Goal: Task Accomplishment & Management: Manage account settings

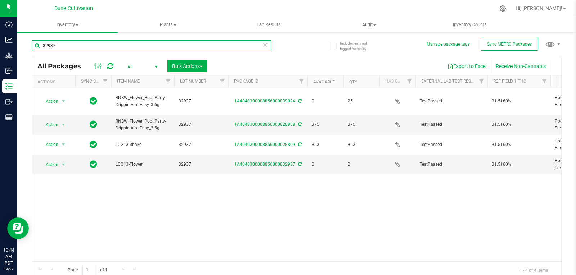
click at [80, 43] on input "32937" at bounding box center [151, 45] width 239 height 11
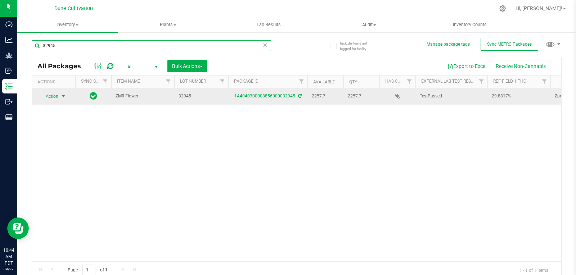
type input "32945"
click at [61, 95] on span "select" at bounding box center [63, 97] width 6 height 6
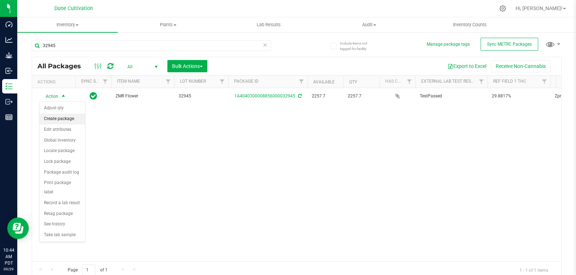
click at [56, 121] on li "Create package" at bounding box center [62, 119] width 45 height 11
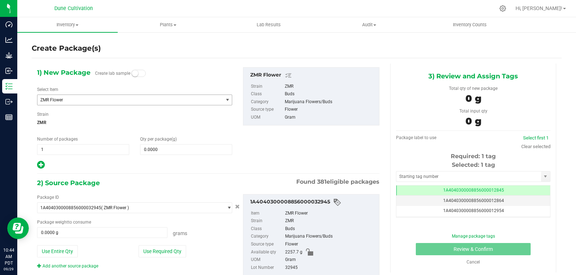
click at [124, 98] on span "ZMR Flower" at bounding box center [126, 100] width 172 height 5
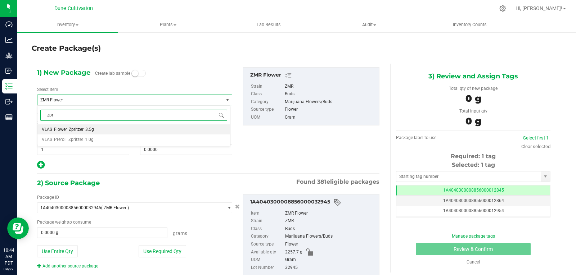
type input "zpri"
click at [108, 130] on li "VLAS_Flower_Zpritzer_3.5g" at bounding box center [133, 129] width 192 height 10
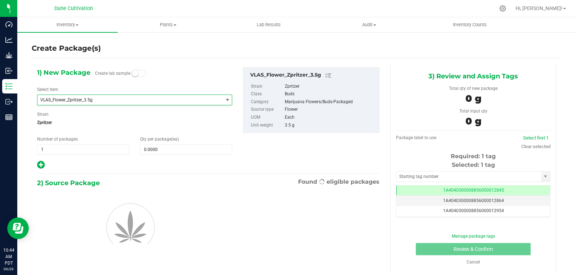
type input "0"
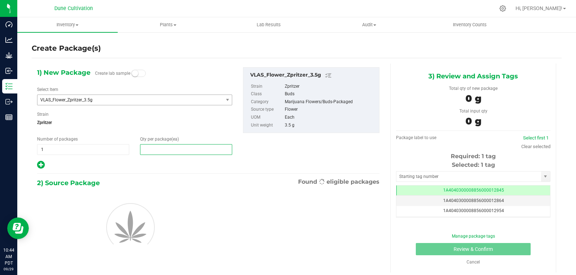
click at [169, 152] on span at bounding box center [186, 149] width 92 height 11
click at [169, 152] on input "text" at bounding box center [185, 150] width 91 height 10
type input "4"
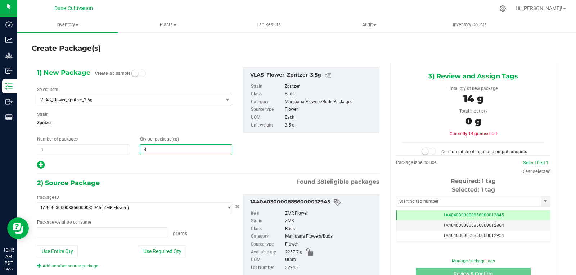
type input "0.0000 g"
type input "400"
click at [154, 251] on button "Use Required Qty" at bounding box center [162, 251] width 47 height 12
type input "1400.0000 g"
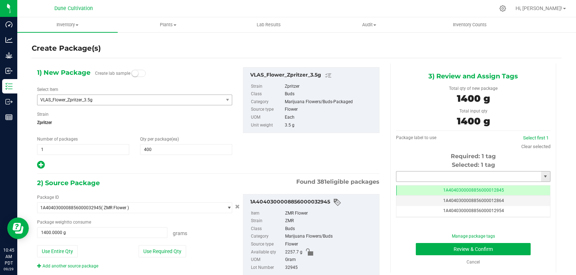
click at [420, 172] on input "text" at bounding box center [468, 177] width 145 height 10
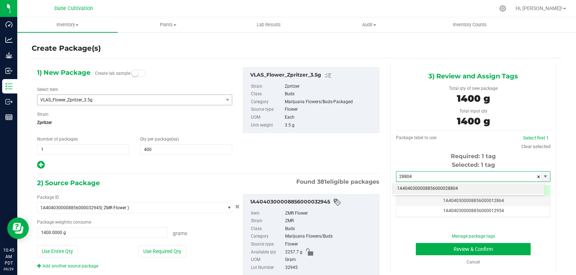
click at [420, 187] on li "1A4040300008856000028804" at bounding box center [469, 189] width 152 height 11
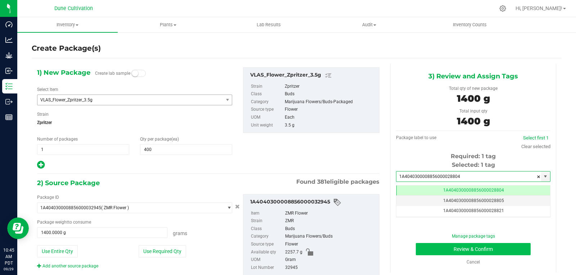
type input "1A4040300008856000028804"
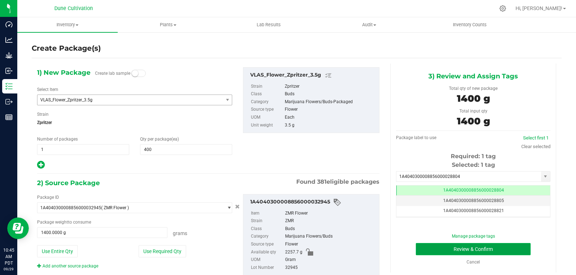
click at [431, 250] on button "Review & Confirm" at bounding box center [473, 249] width 115 height 12
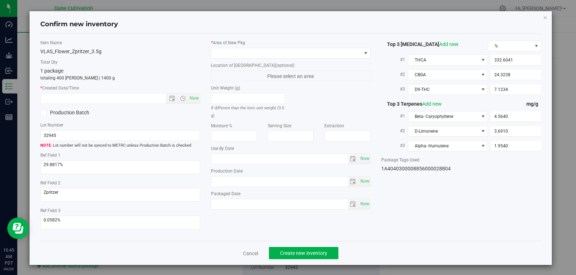
click at [193, 105] on div "Item Name VLAS_Flower_Zpritzer_3.5g Total Qty 1 package totaling 400 [PERSON_NA…" at bounding box center [120, 138] width 171 height 196
click at [191, 100] on span "Now" at bounding box center [194, 98] width 12 height 10
type input "[DATE] 10:45 AM"
click at [246, 54] on span at bounding box center [286, 53] width 150 height 10
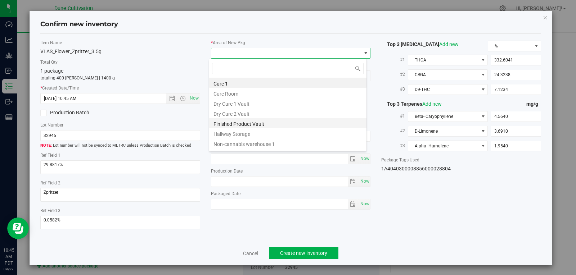
click at [266, 126] on li "Finished Product Vault" at bounding box center [287, 123] width 157 height 10
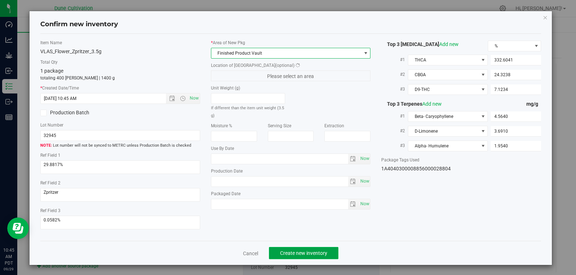
click at [325, 252] on button "Create new inventory" at bounding box center [303, 253] width 69 height 12
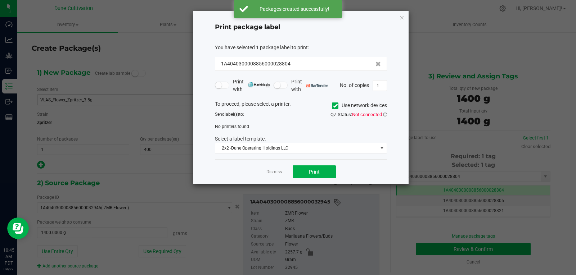
click at [276, 165] on div "Dismiss Print" at bounding box center [301, 171] width 172 height 25
click at [271, 174] on link "Dismiss" at bounding box center [273, 172] width 15 height 6
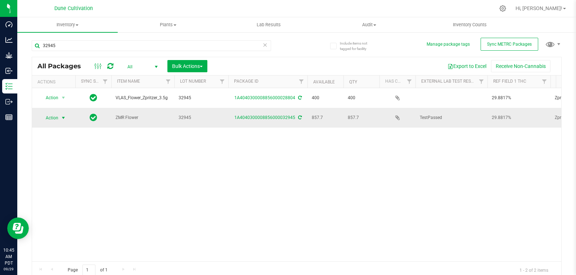
click at [58, 118] on span "Action" at bounding box center [48, 118] width 19 height 10
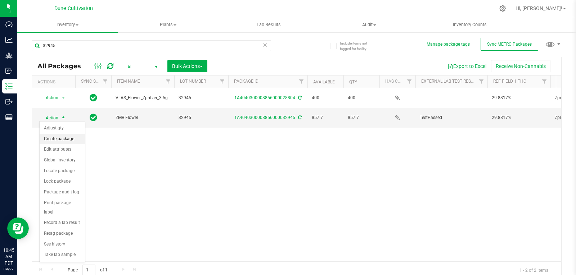
click at [59, 135] on li "Create package" at bounding box center [62, 139] width 45 height 11
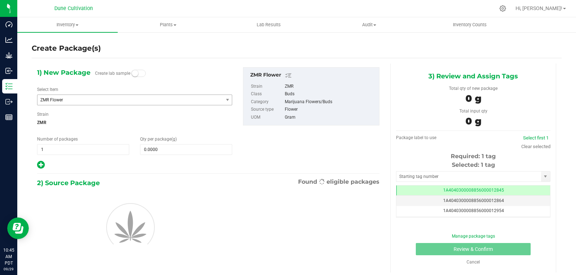
click at [93, 104] on span "ZMR Flower" at bounding box center [129, 100] width 185 height 10
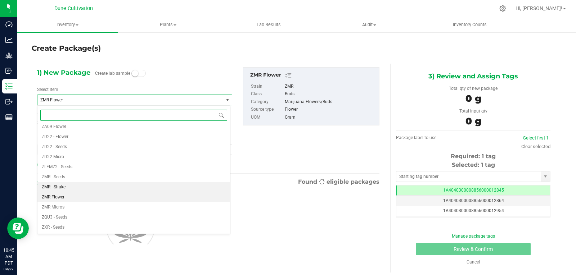
click at [65, 184] on li "ZMR - Shake" at bounding box center [133, 187] width 192 height 10
type input "0.0000"
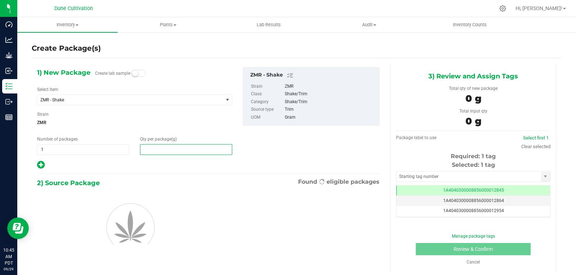
click at [166, 151] on span at bounding box center [186, 149] width 92 height 11
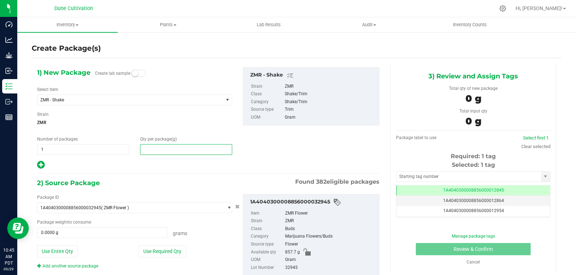
type input "9"
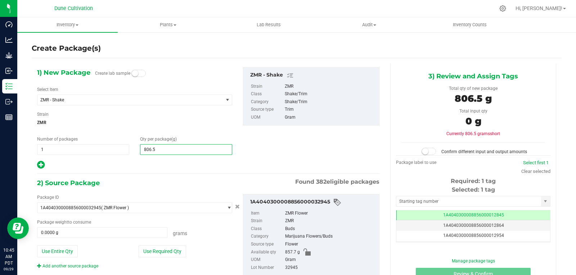
type input "806.50"
type input "806.5000"
click at [152, 251] on button "Use Required Qty" at bounding box center [162, 251] width 47 height 12
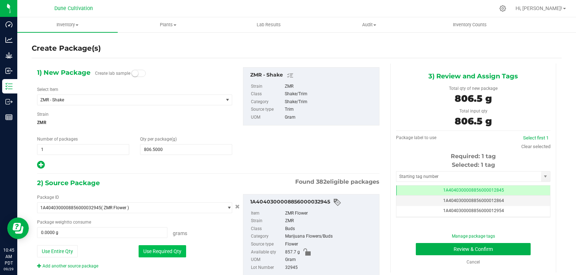
type input "806.5000 g"
click at [406, 178] on input "text" at bounding box center [468, 177] width 145 height 10
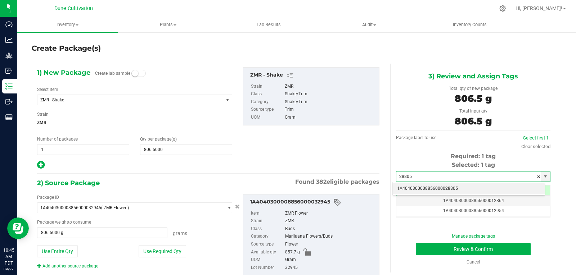
click at [406, 188] on li "1A4040300008856000028805" at bounding box center [469, 189] width 152 height 11
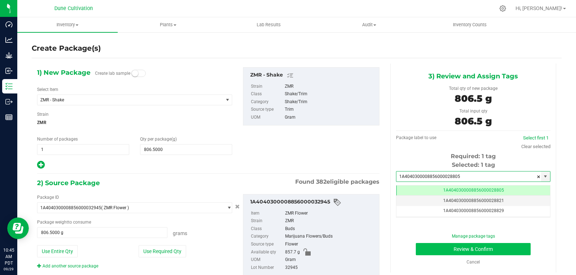
type input "1A4040300008856000028805"
click at [439, 249] on button "Review & Confirm" at bounding box center [473, 249] width 115 height 12
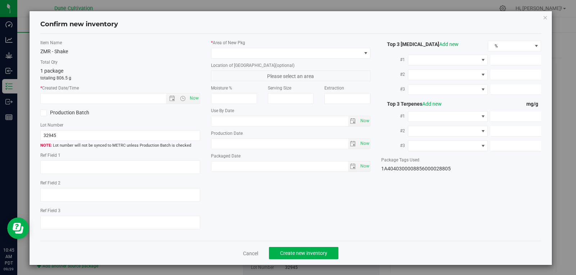
type textarea "29.8817%"
type textarea "Zpritzer"
type textarea "0.0582%"
type input "332.6041"
type input "24.3238"
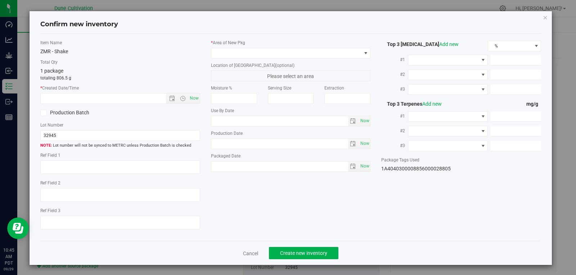
type input "7.1234"
type input "4.5640"
type input "3.6910"
type input "1.9540"
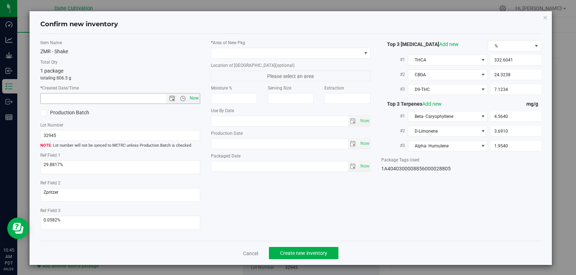
click at [192, 98] on span "Now" at bounding box center [194, 98] width 12 height 10
type input "[DATE] 10:45 AM"
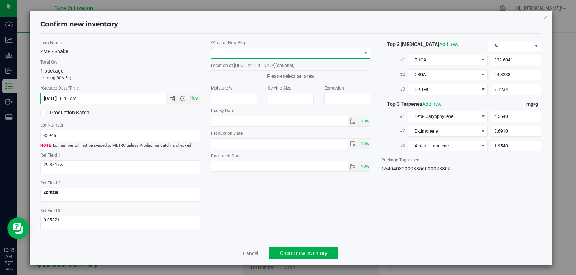
click at [221, 54] on span at bounding box center [286, 53] width 150 height 10
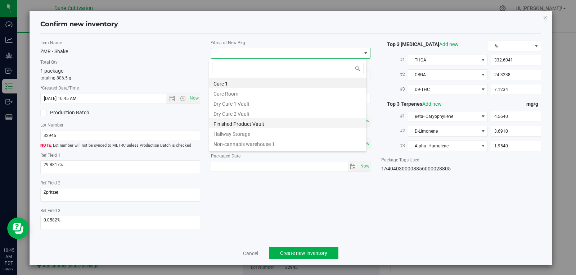
click at [238, 124] on li "Finished Product Vault" at bounding box center [287, 123] width 157 height 10
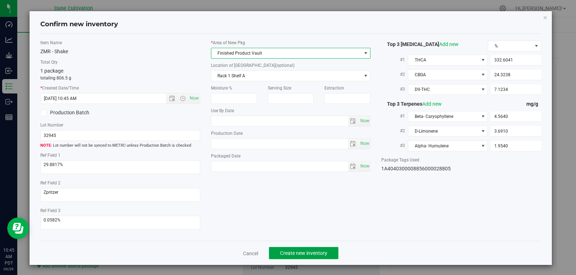
click at [278, 247] on button "Create new inventory" at bounding box center [303, 253] width 69 height 12
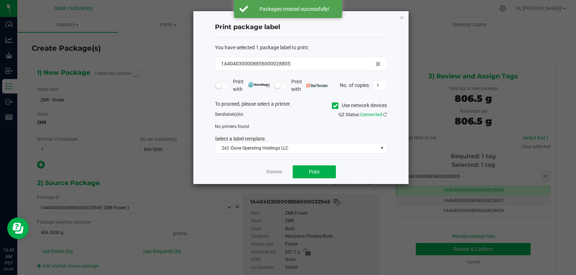
click at [269, 178] on div "Dismiss Print" at bounding box center [301, 171] width 172 height 25
click at [271, 175] on link "Dismiss" at bounding box center [273, 172] width 15 height 6
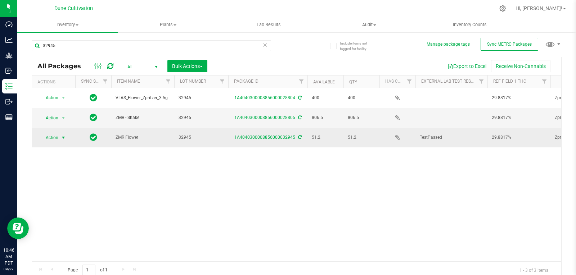
click at [61, 133] on span "select" at bounding box center [63, 138] width 9 height 10
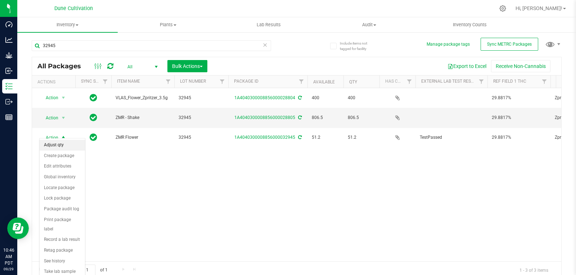
click at [60, 145] on li "Adjust qty" at bounding box center [62, 145] width 45 height 11
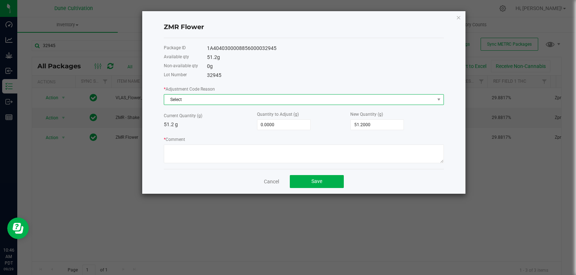
click at [171, 100] on span "Select" at bounding box center [299, 100] width 270 height 10
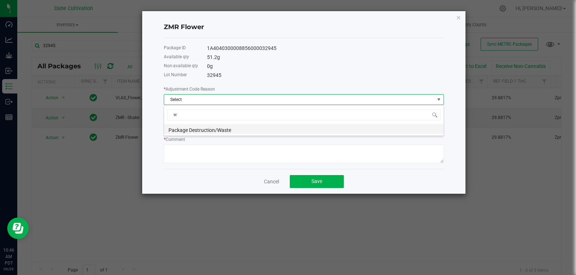
click at [180, 134] on li "Package Destruction/Waste" at bounding box center [303, 129] width 279 height 10
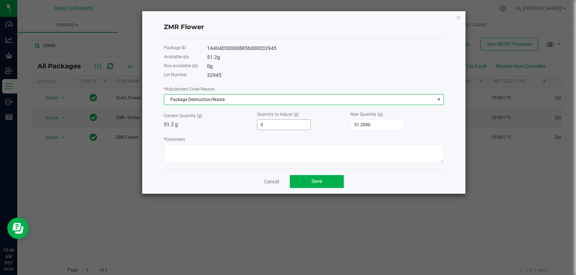
click at [297, 126] on input "0" at bounding box center [283, 125] width 53 height 10
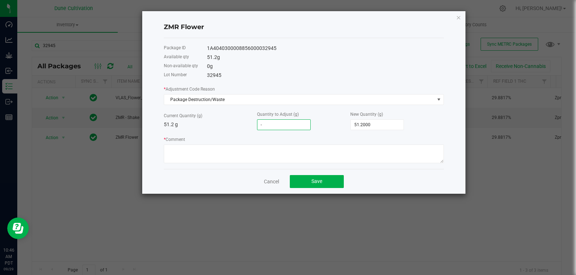
type input "-2"
type input "49.2000"
type input "-2.1"
type input "49.1000"
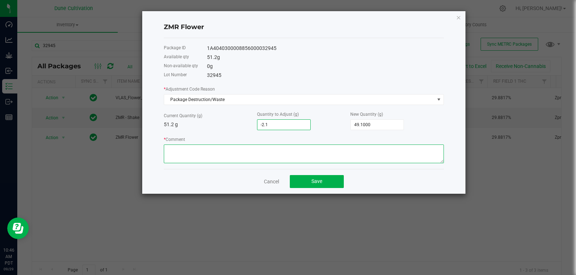
type input "-2.1000"
click at [273, 151] on textarea "* Comment" at bounding box center [304, 154] width 280 height 19
type textarea "Stem Waste"
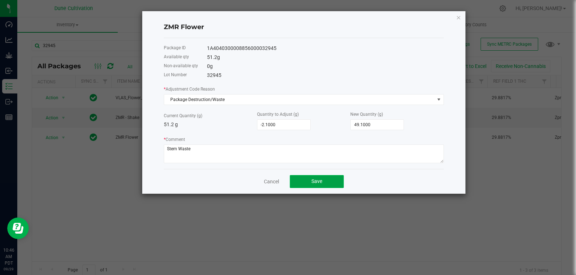
click at [297, 180] on button "Save" at bounding box center [317, 181] width 54 height 13
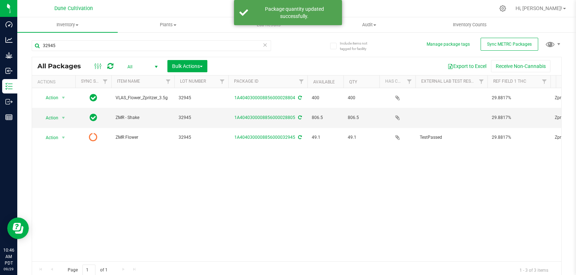
click at [114, 68] on div at bounding box center [104, 66] width 24 height 9
click at [108, 65] on icon at bounding box center [110, 66] width 6 height 7
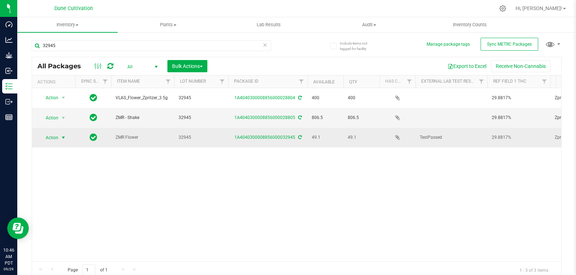
click at [44, 136] on span "Action" at bounding box center [48, 138] width 19 height 10
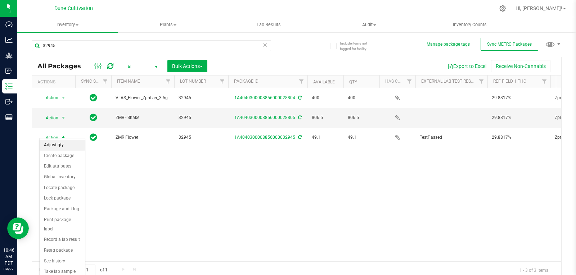
click at [54, 142] on li "Adjust qty" at bounding box center [62, 145] width 45 height 11
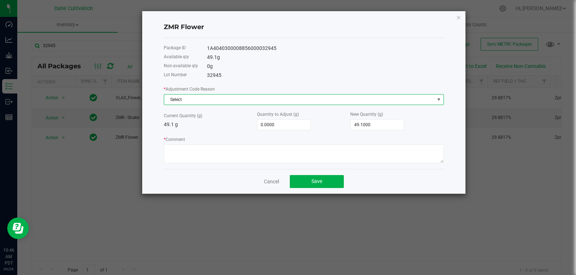
click at [294, 99] on span "Select" at bounding box center [299, 100] width 270 height 10
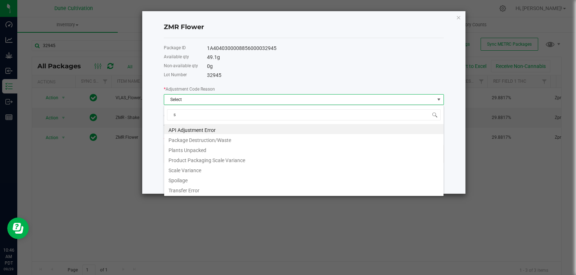
type input "sc"
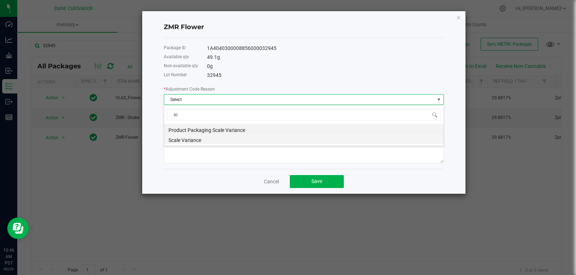
click at [240, 139] on li "Scale Variance" at bounding box center [303, 139] width 279 height 10
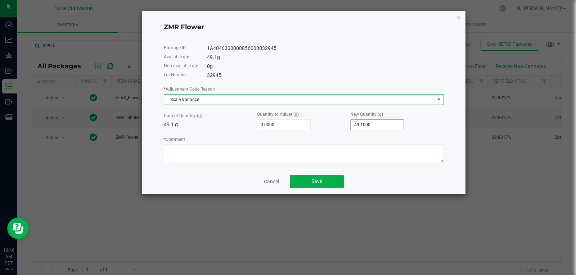
type input "49.1"
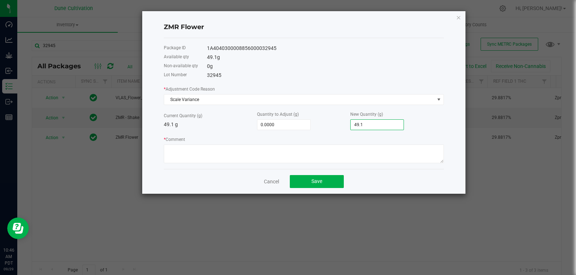
click at [363, 127] on input "49.1" at bounding box center [376, 125] width 53 height 10
type input "-49.1000"
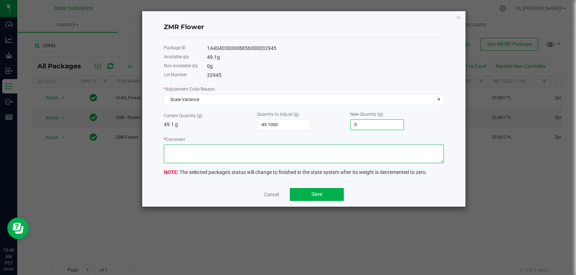
type input "0.0000"
click at [340, 156] on textarea "* Comment" at bounding box center [304, 154] width 280 height 19
type textarea "Scale Variance"
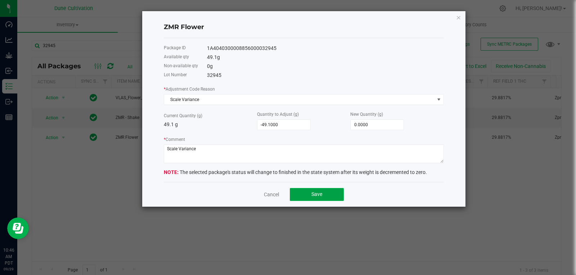
click at [318, 191] on span "Save" at bounding box center [316, 194] width 11 height 6
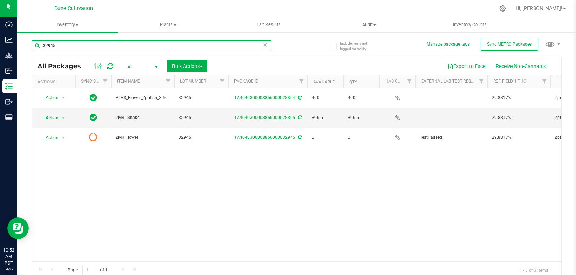
click at [67, 48] on input "32945" at bounding box center [151, 45] width 239 height 11
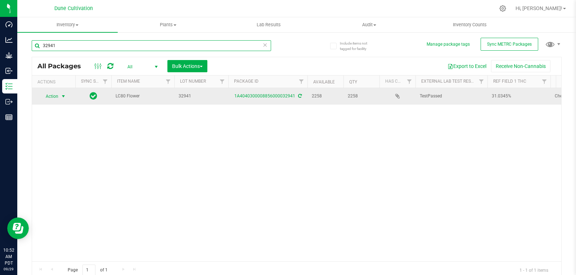
type input "32941"
click at [58, 95] on span "Action" at bounding box center [48, 96] width 19 height 10
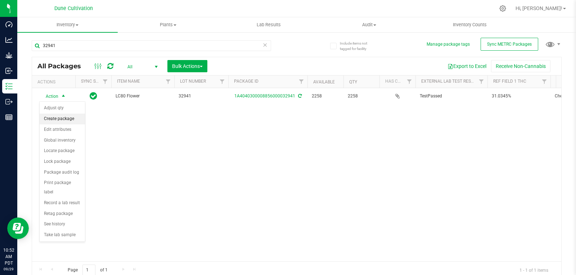
click at [62, 118] on li "Create package" at bounding box center [62, 119] width 45 height 11
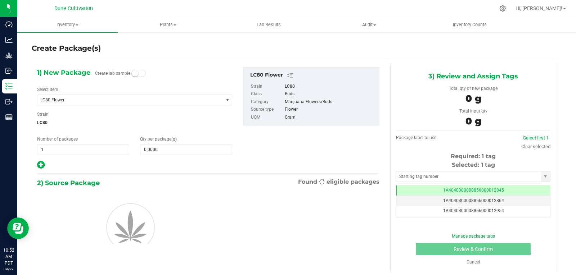
scroll to position [0, 0]
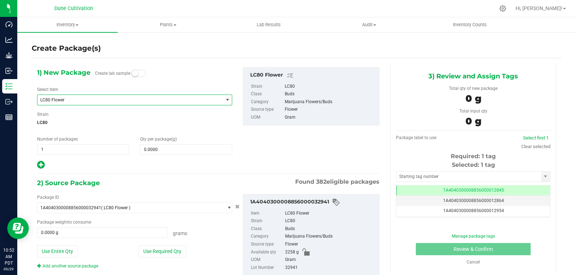
click at [81, 99] on span "LC80 Flower" at bounding box center [126, 100] width 172 height 5
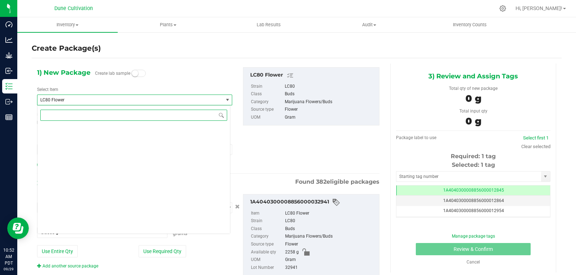
scroll to position [22164, 0]
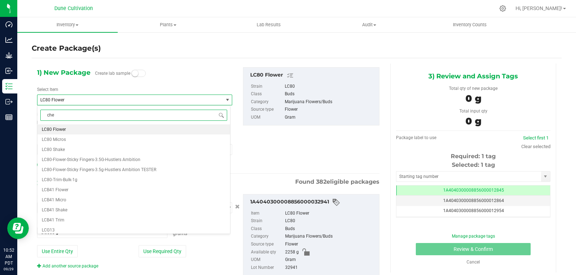
type input "chem"
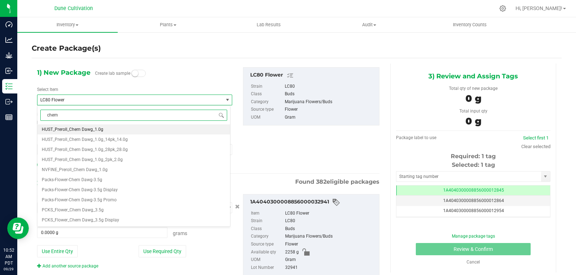
scroll to position [0, 0]
click at [114, 209] on li "PCKS_Flower_Chem Dawg_3.5g" at bounding box center [133, 210] width 192 height 10
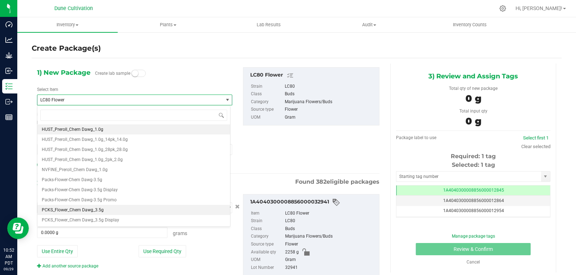
type input "0"
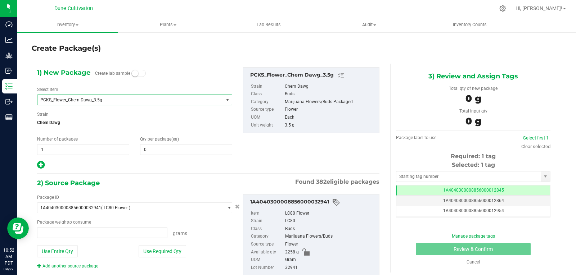
type input "0.0000 g"
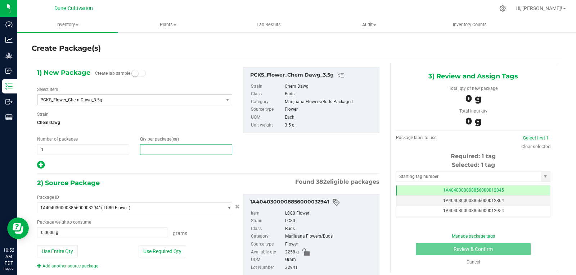
click at [151, 152] on span at bounding box center [186, 149] width 92 height 11
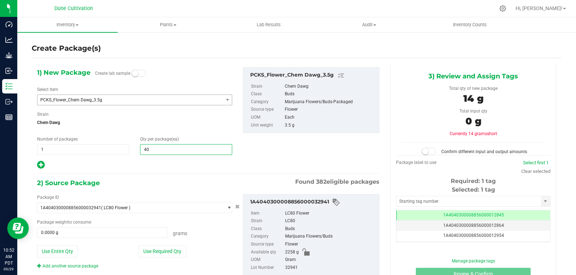
type input "400"
click at [162, 249] on button "Use Required Qty" at bounding box center [162, 251] width 47 height 12
type input "1400.0000 g"
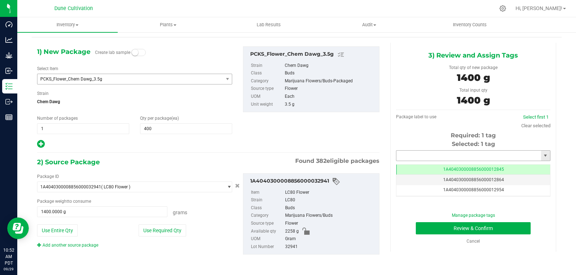
click at [428, 157] on input "text" at bounding box center [468, 156] width 145 height 10
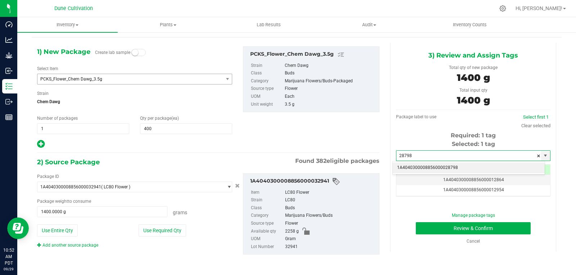
click at [424, 166] on li "1A4040300008856000028798" at bounding box center [469, 168] width 152 height 11
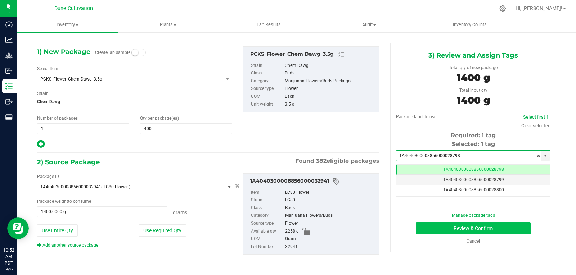
type input "1A4040300008856000028798"
click at [427, 230] on button "Review & Confirm" at bounding box center [473, 228] width 115 height 12
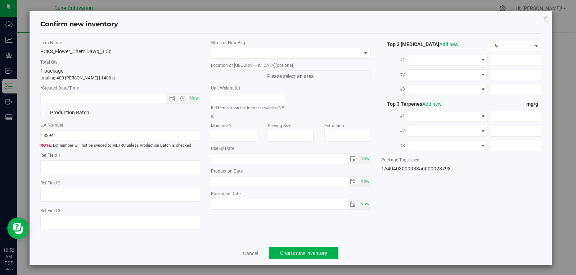
type textarea "31.0345%"
type textarea "Chem Dawg"
type textarea "0.0486%"
type input "323.3855"
type input "26.7358"
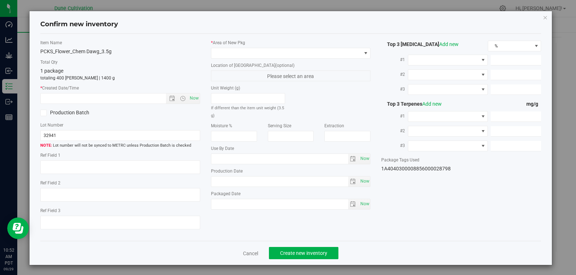
type input "4.9765"
type input "8.4420"
type input "6.6850"
type input "4.8060"
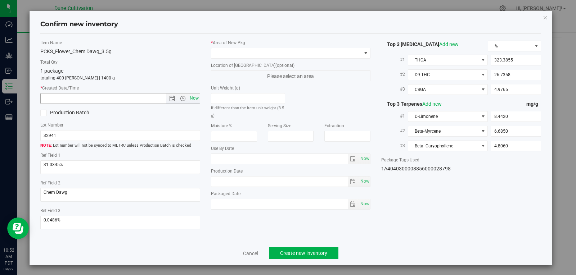
click at [191, 99] on span "Now" at bounding box center [194, 98] width 12 height 10
type input "[DATE] 10:52 AM"
click at [246, 48] on span at bounding box center [286, 53] width 150 height 10
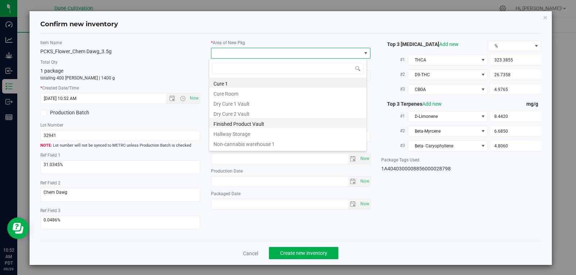
click at [245, 123] on li "Finished Product Vault" at bounding box center [287, 123] width 157 height 10
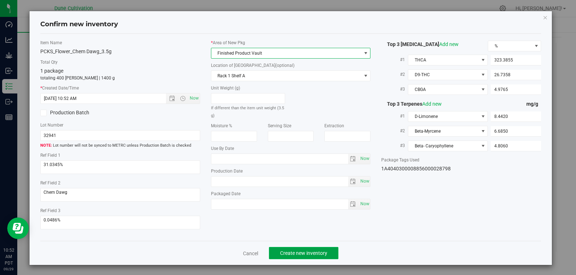
click at [306, 255] on span "Create new inventory" at bounding box center [303, 253] width 47 height 6
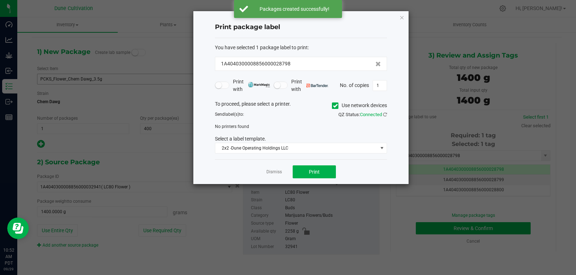
click at [276, 168] on div "Dismiss Print" at bounding box center [301, 171] width 172 height 25
click at [274, 170] on link "Dismiss" at bounding box center [273, 172] width 15 height 6
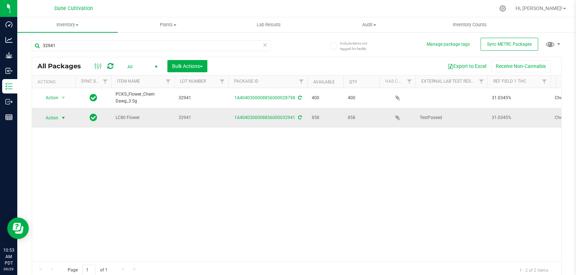
click at [60, 117] on span "select" at bounding box center [63, 118] width 6 height 6
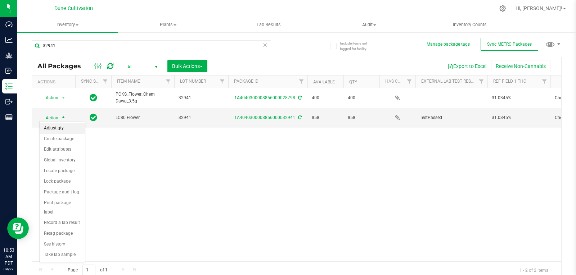
click at [65, 131] on li "Adjust qty" at bounding box center [62, 128] width 45 height 11
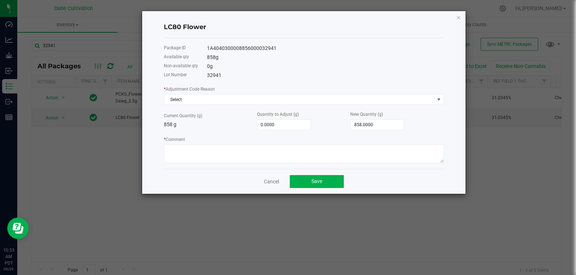
click at [271, 188] on div "Cancel Save" at bounding box center [304, 181] width 280 height 25
click at [271, 182] on link "Cancel" at bounding box center [271, 181] width 15 height 7
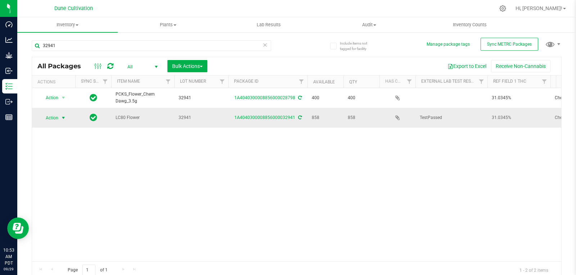
click at [63, 115] on span "select" at bounding box center [63, 118] width 6 height 6
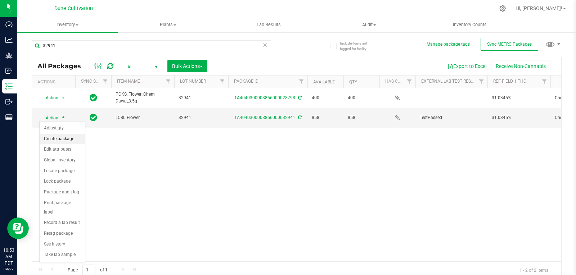
click at [63, 137] on li "Create package" at bounding box center [62, 139] width 45 height 11
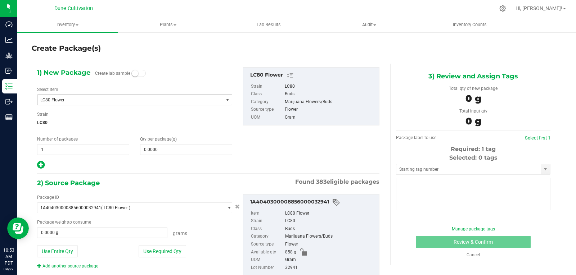
click at [80, 99] on span "LC80 Flower" at bounding box center [126, 100] width 172 height 5
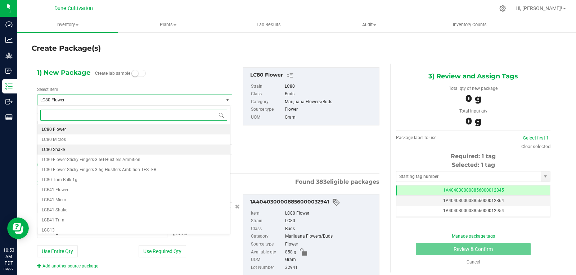
click at [71, 150] on li "LC80 Shake" at bounding box center [133, 150] width 192 height 10
type input "0.0000"
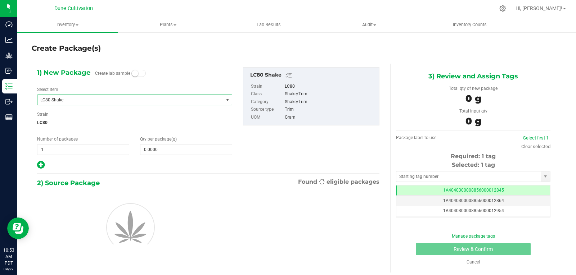
click at [178, 157] on div "1) New Package Create lab sample Select Item LC80 Shake Lava Cake - Seeds Layer…" at bounding box center [135, 118] width 206 height 103
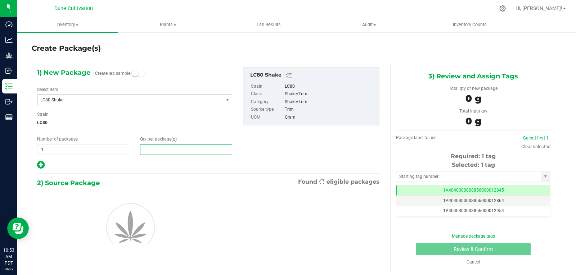
click at [179, 154] on span at bounding box center [186, 149] width 92 height 11
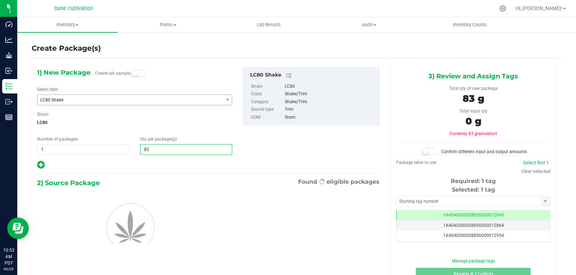
type input "832"
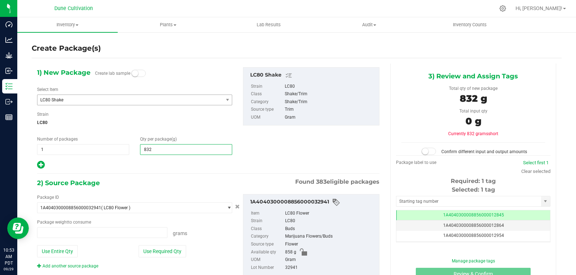
type input "0.0000 g"
type input "832.0000"
click at [163, 163] on div at bounding box center [134, 164] width 195 height 9
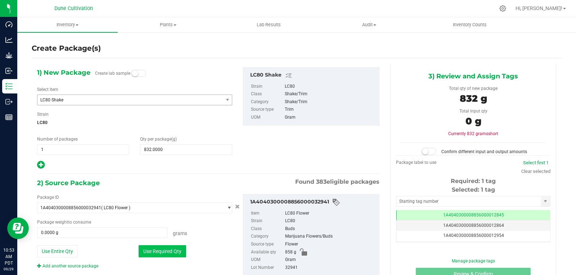
click at [153, 255] on button "Use Required Qty" at bounding box center [162, 251] width 47 height 12
type input "832.0000 g"
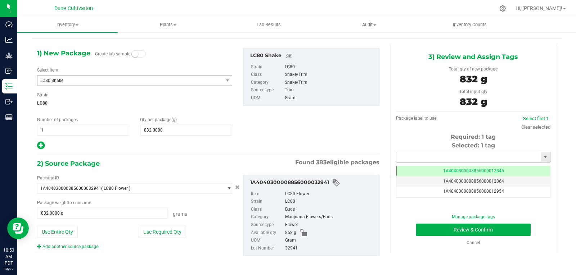
click at [408, 161] on input "text" at bounding box center [468, 157] width 145 height 10
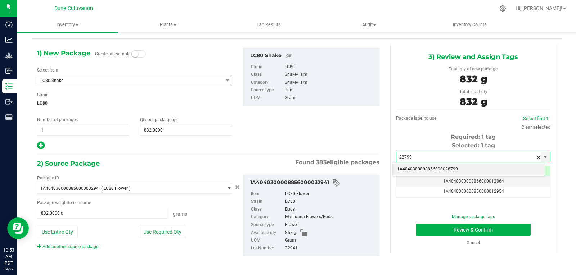
click at [408, 166] on li "1A4040300008856000028799" at bounding box center [469, 169] width 152 height 11
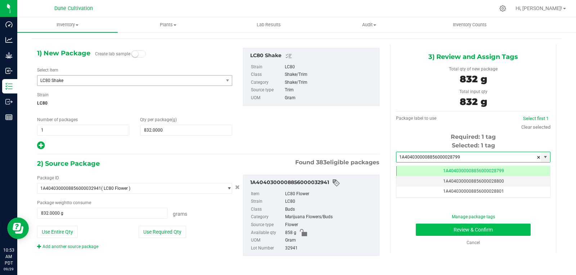
type input "1A4040300008856000028799"
click at [432, 226] on button "Review & Confirm" at bounding box center [473, 230] width 115 height 12
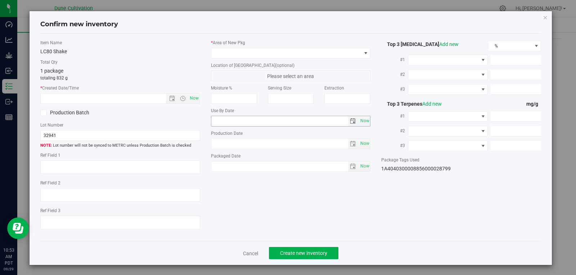
type textarea "31.0345%"
type textarea "Chem Dawg"
type textarea "0.0486%"
type input "323.3855"
type input "26.7358"
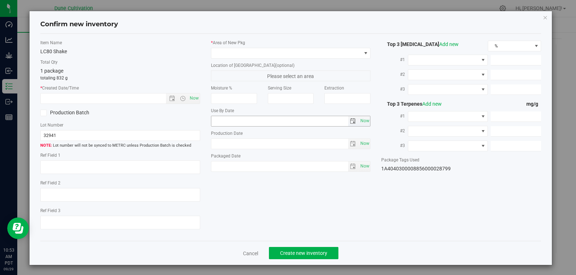
type input "4.9765"
type input "8.4420"
type input "6.6850"
type input "4.8060"
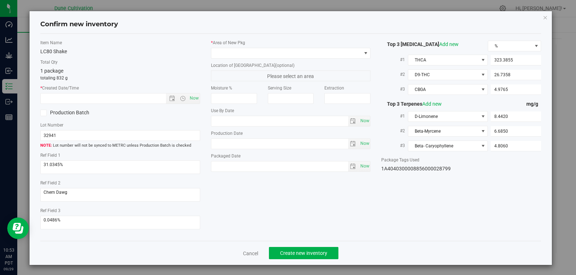
click at [193, 91] on div "* Created Date/Time Now" at bounding box center [120, 94] width 160 height 19
click at [191, 103] on span "Now" at bounding box center [194, 98] width 12 height 10
type input "[DATE] 10:53 AM"
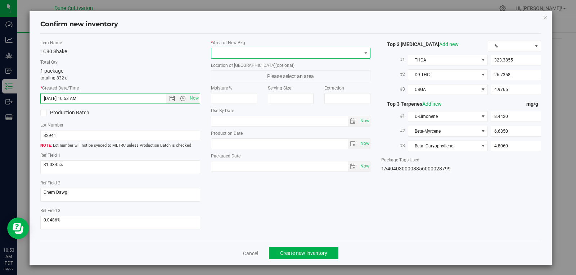
click at [241, 54] on span at bounding box center [286, 53] width 150 height 10
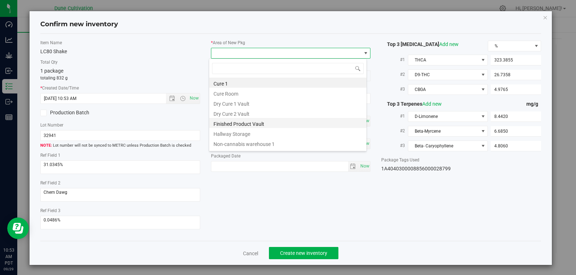
click at [243, 122] on li "Finished Product Vault" at bounding box center [287, 123] width 157 height 10
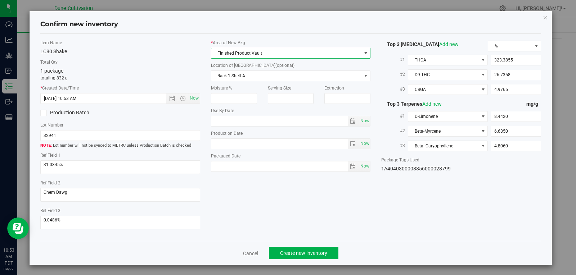
click at [280, 246] on div "Cancel Create new inventory" at bounding box center [290, 253] width 501 height 24
click at [279, 249] on button "Create new inventory" at bounding box center [303, 253] width 69 height 12
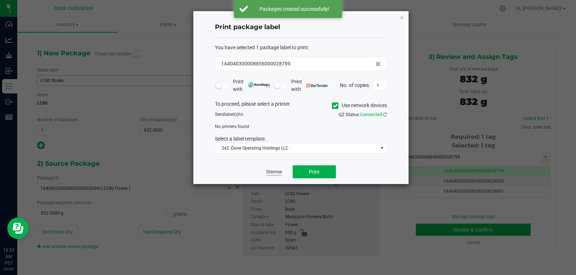
click at [270, 171] on link "Dismiss" at bounding box center [273, 172] width 15 height 6
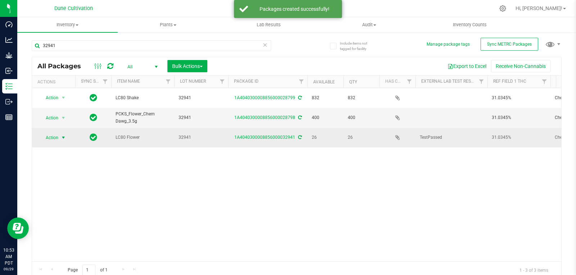
click at [59, 133] on span "select" at bounding box center [63, 138] width 9 height 10
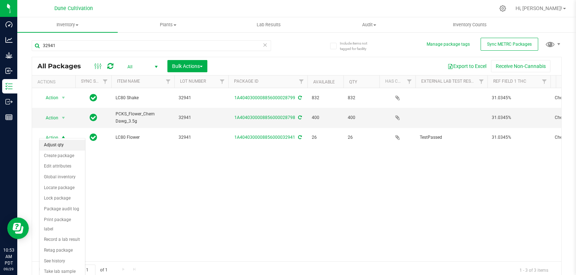
click at [56, 145] on li "Adjust qty" at bounding box center [62, 145] width 45 height 11
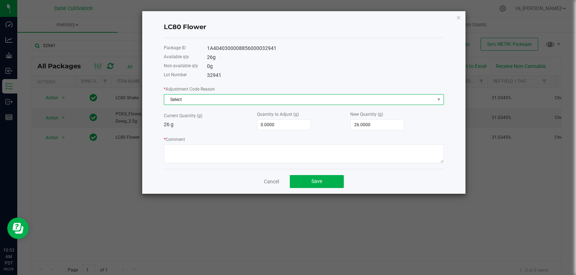
click at [206, 96] on span "Select" at bounding box center [299, 100] width 270 height 10
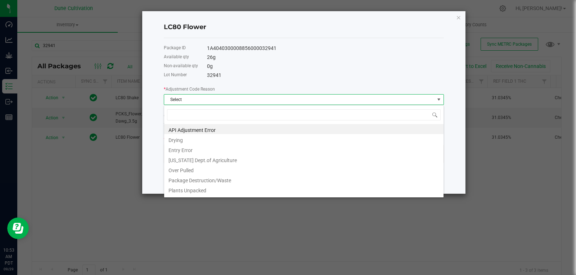
type input "w"
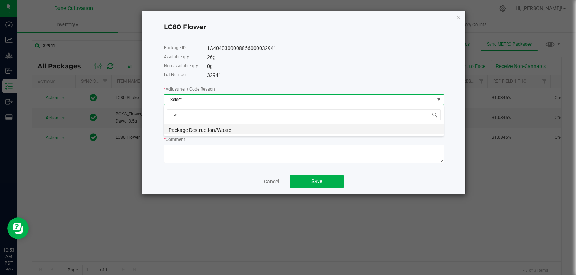
click at [199, 129] on li "Package Destruction/Waste" at bounding box center [303, 129] width 279 height 10
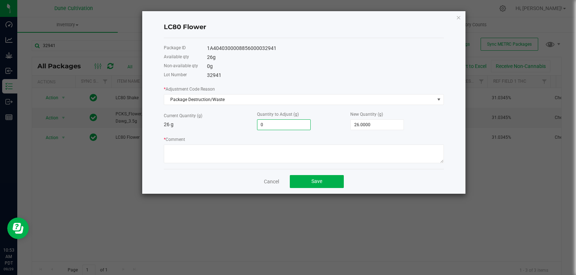
click at [273, 122] on input "0" at bounding box center [283, 125] width 53 height 10
type input "-1"
type input "25.0000"
type input "-1.5"
type input "24.5000"
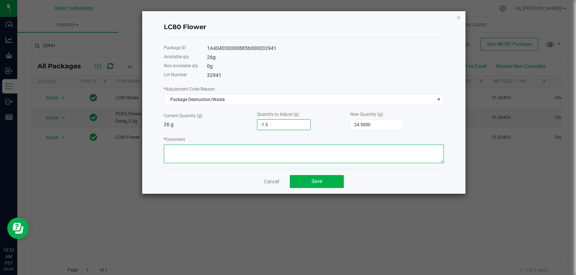
type input "-1.5000"
click at [250, 155] on textarea "* Comment" at bounding box center [304, 154] width 280 height 19
type textarea "Stem Waste"
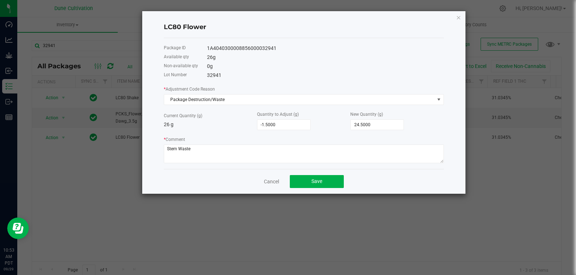
click at [312, 175] on div "Cancel Save" at bounding box center [304, 181] width 280 height 25
click at [312, 181] on span "Save" at bounding box center [316, 181] width 11 height 6
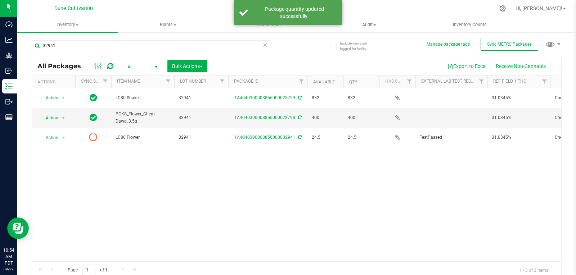
click at [111, 64] on icon at bounding box center [110, 66] width 6 height 7
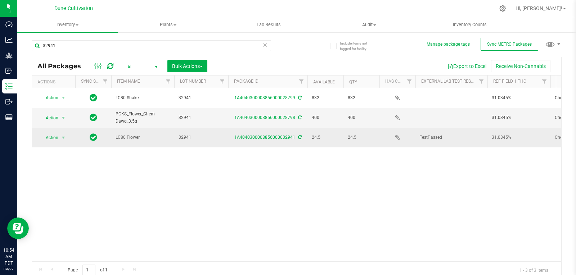
click at [60, 133] on span "select" at bounding box center [63, 138] width 9 height 10
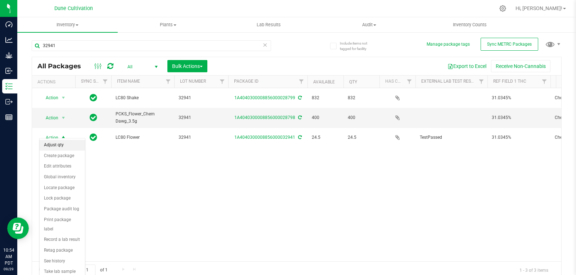
click at [59, 143] on li "Adjust qty" at bounding box center [62, 145] width 45 height 11
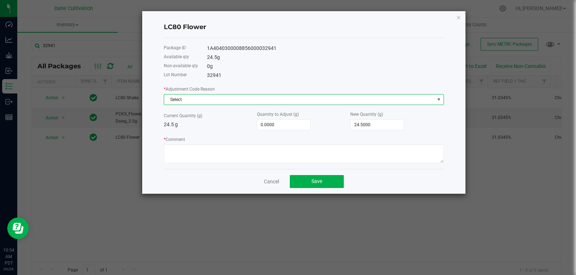
click at [196, 102] on span "Select" at bounding box center [299, 100] width 270 height 10
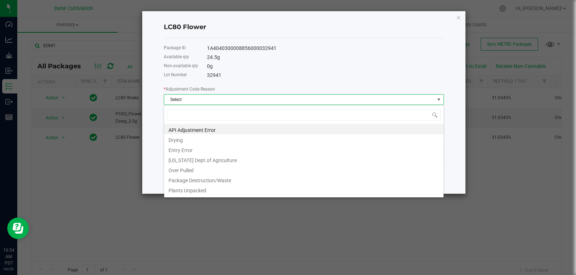
type input "a"
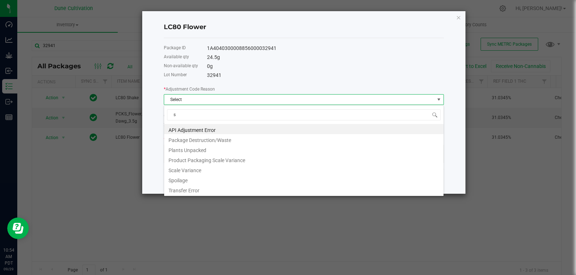
type input "sc"
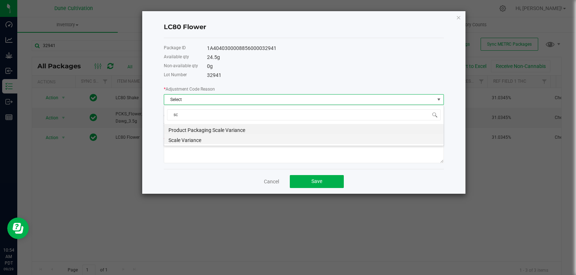
click at [181, 137] on li "Scale Variance" at bounding box center [303, 139] width 279 height 10
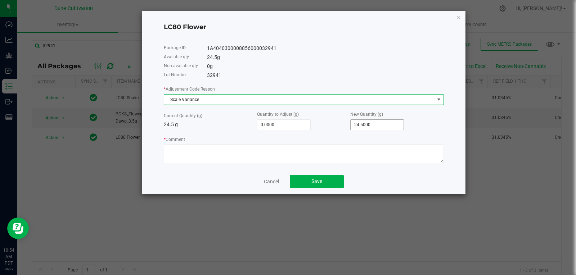
type input "24.5"
click at [370, 123] on input "24.5" at bounding box center [376, 125] width 53 height 10
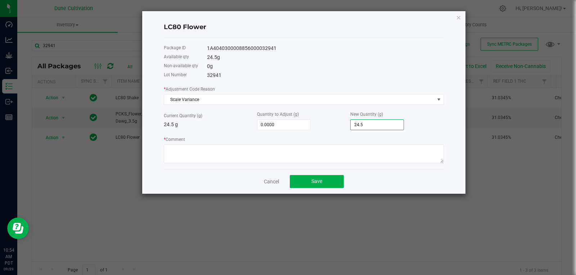
type input "-24.5000"
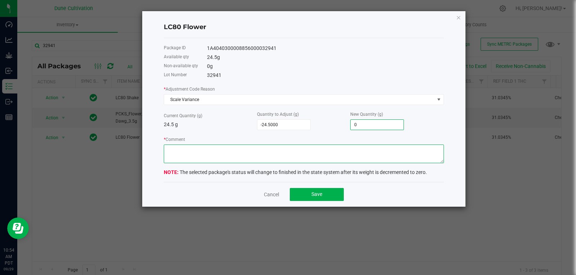
type input "0.0000"
click at [342, 161] on textarea "* Comment" at bounding box center [304, 154] width 280 height 19
type textarea "Scale Variance"
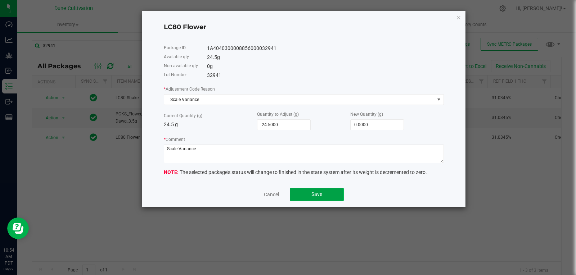
click at [320, 196] on span "Save" at bounding box center [316, 194] width 11 height 6
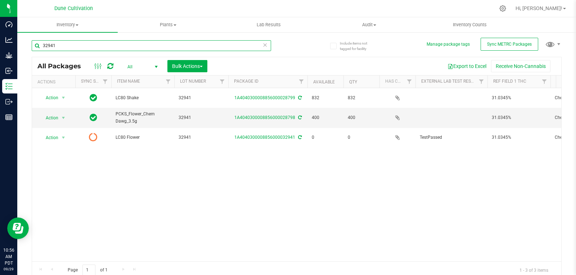
click at [59, 45] on input "32941" at bounding box center [151, 45] width 239 height 11
type input "32948"
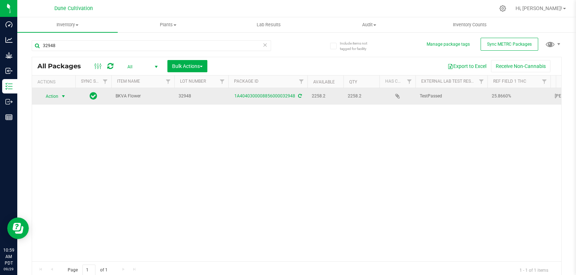
click at [62, 99] on span "select" at bounding box center [63, 97] width 6 height 6
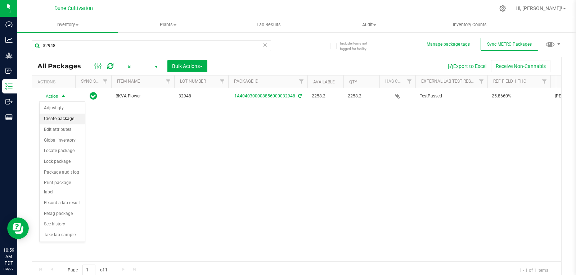
click at [60, 121] on li "Create package" at bounding box center [62, 119] width 45 height 11
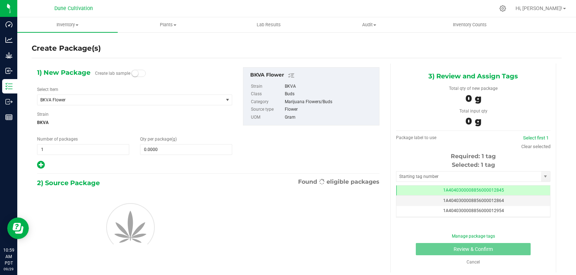
scroll to position [0, 0]
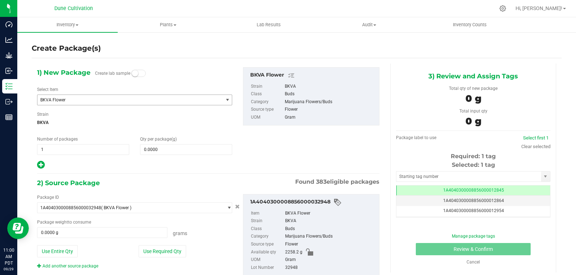
click at [68, 95] on span "BKVA Flower" at bounding box center [129, 100] width 185 height 10
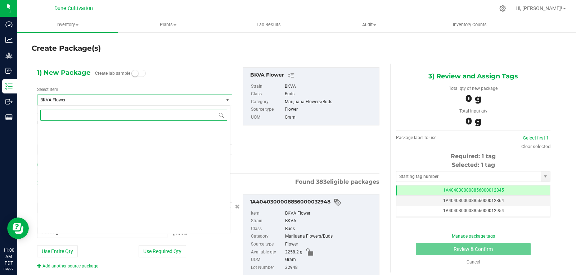
scroll to position [584, 0]
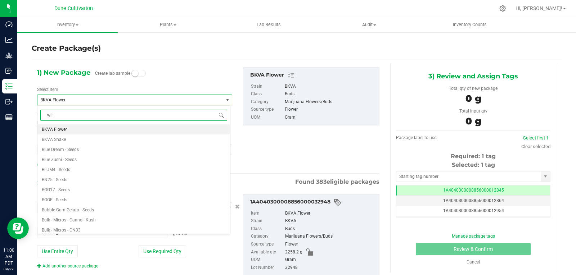
type input "wilb"
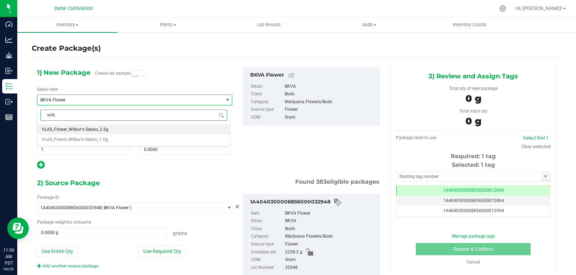
scroll to position [0, 0]
click at [74, 130] on span "VLAS_Flower_Wilbur's Gelato_3.5g" at bounding box center [75, 129] width 67 height 5
type input "0"
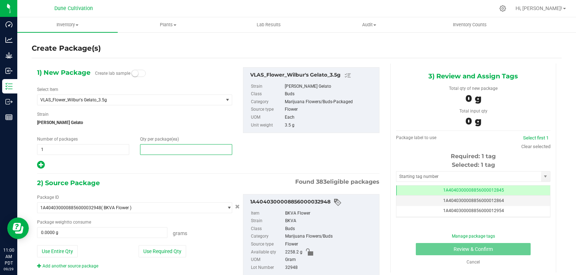
click at [180, 152] on span at bounding box center [186, 149] width 92 height 11
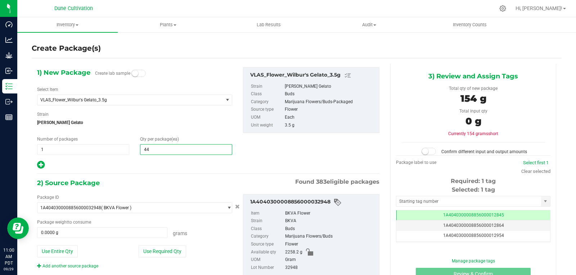
type input "445"
click at [148, 255] on button "Use Required Qty" at bounding box center [162, 251] width 47 height 12
type input "1557.5000 g"
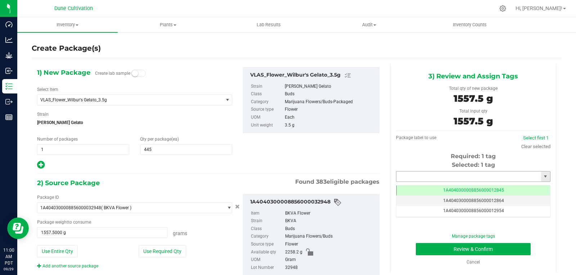
click at [406, 179] on input "text" at bounding box center [468, 177] width 145 height 10
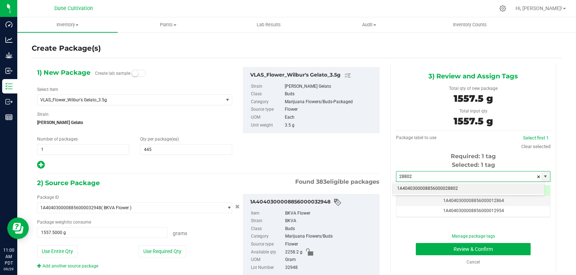
click at [409, 187] on li "1A4040300008856000028802" at bounding box center [469, 189] width 152 height 11
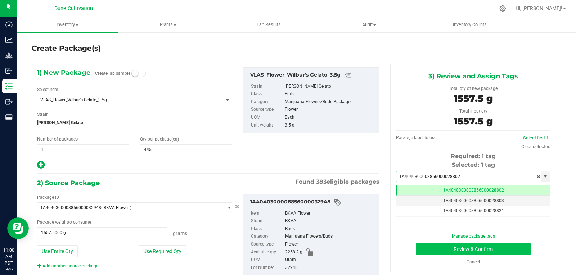
type input "1A4040300008856000028802"
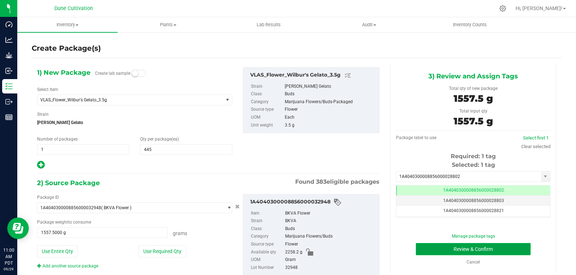
click at [429, 249] on button "Review & Confirm" at bounding box center [473, 249] width 115 height 12
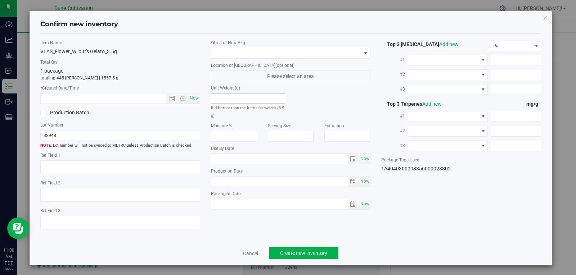
type textarea "25.8660%"
type textarea "[PERSON_NAME] Gelato"
type textarea "0.0523%"
type input "276.6155"
type input "16.0680"
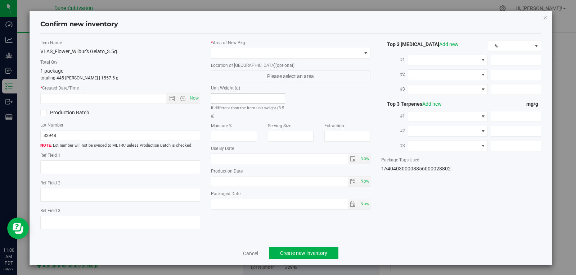
type input "6.6835"
type input "6.9530"
type input "3.6630"
type input "3.1490"
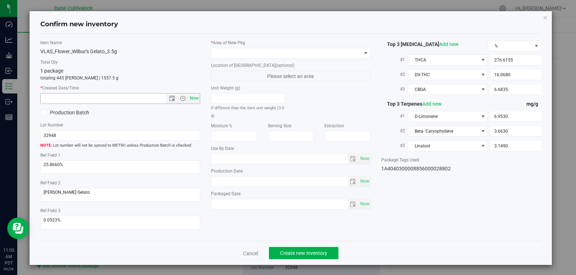
click at [193, 99] on span "Now" at bounding box center [194, 98] width 12 height 10
type input "[DATE] 11:00 AM"
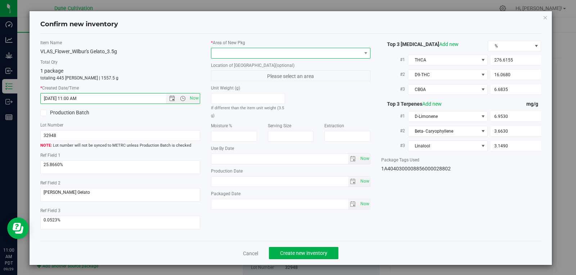
click at [219, 55] on span at bounding box center [286, 53] width 150 height 10
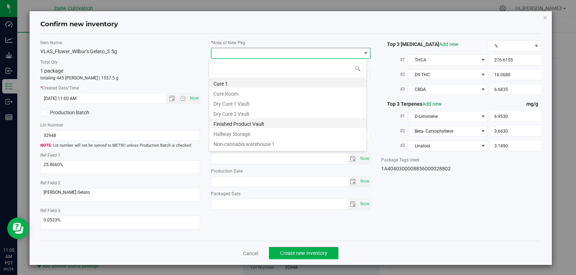
click at [249, 128] on li "Finished Product Vault" at bounding box center [287, 123] width 157 height 10
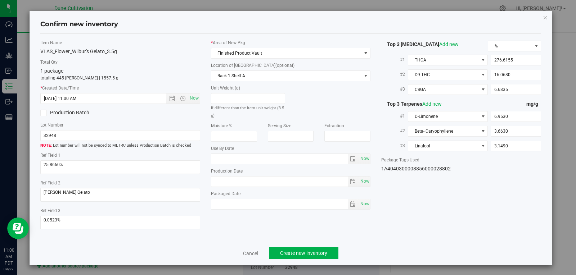
click at [286, 262] on div "Cancel Create new inventory" at bounding box center [290, 253] width 501 height 24
click at [287, 254] on span "Create new inventory" at bounding box center [303, 253] width 47 height 6
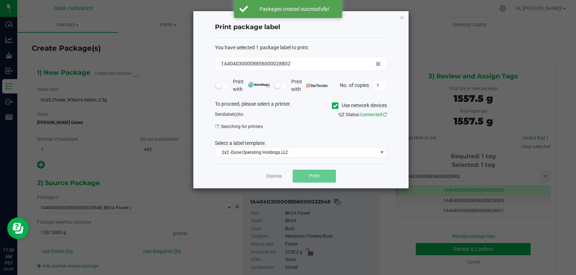
click at [275, 177] on link "Dismiss" at bounding box center [273, 176] width 15 height 6
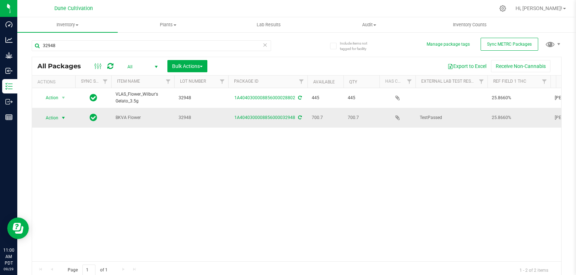
click at [56, 118] on span "Action" at bounding box center [48, 118] width 19 height 10
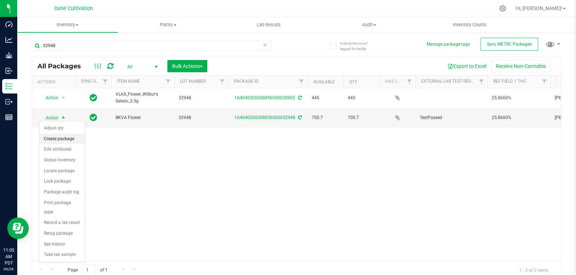
click at [56, 135] on li "Create package" at bounding box center [62, 139] width 45 height 11
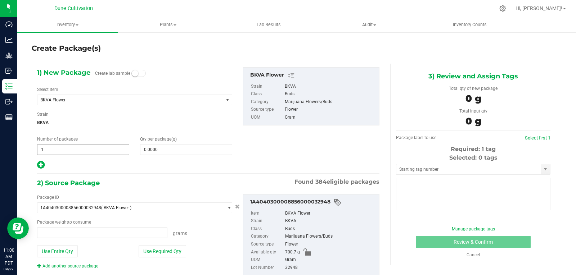
type input "0.0000 g"
click at [91, 102] on span "BKVA Flower" at bounding box center [126, 100] width 172 height 5
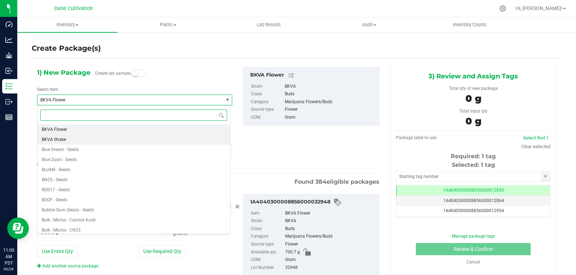
click at [80, 141] on li "BKVA Shake" at bounding box center [133, 140] width 192 height 10
type input "0.0000"
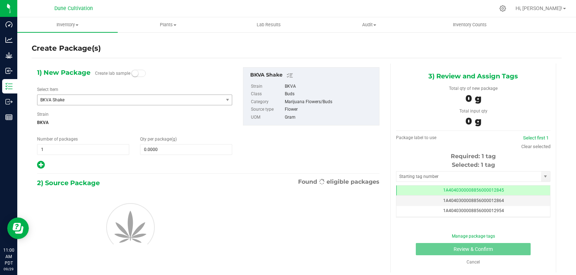
click at [165, 156] on div "1) New Package Create lab sample Select Item BKVA Shake BC50-Micros BC50-Shake …" at bounding box center [135, 118] width 206 height 103
click at [167, 153] on span at bounding box center [186, 149] width 92 height 11
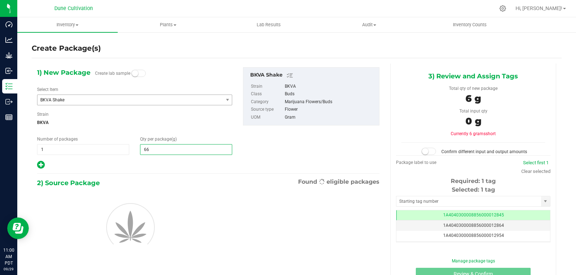
type input "665"
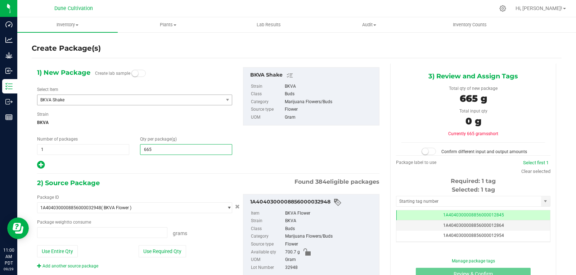
type input "0.0000 g"
type input "665.0000"
click at [159, 254] on button "Use Required Qty" at bounding box center [162, 251] width 47 height 12
type input "665.0000 g"
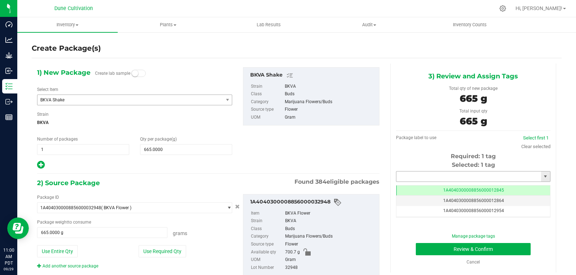
click at [402, 175] on input "text" at bounding box center [468, 177] width 145 height 10
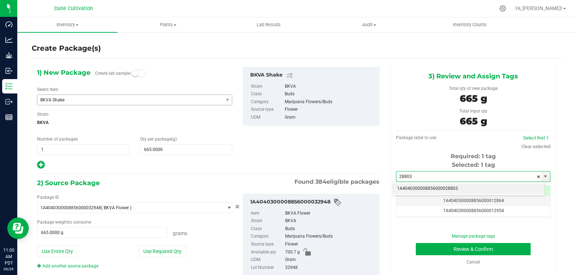
click at [403, 188] on li "1A4040300008856000028803" at bounding box center [469, 189] width 152 height 11
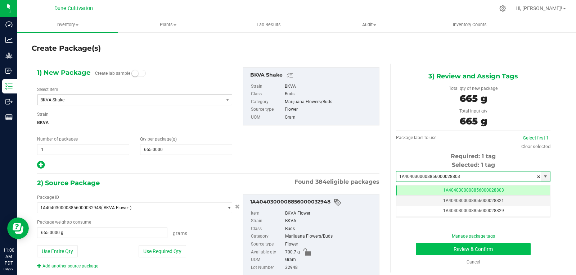
type input "1A4040300008856000028803"
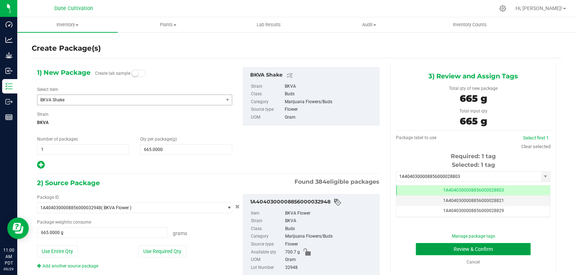
click at [430, 250] on button "Review & Confirm" at bounding box center [473, 249] width 115 height 12
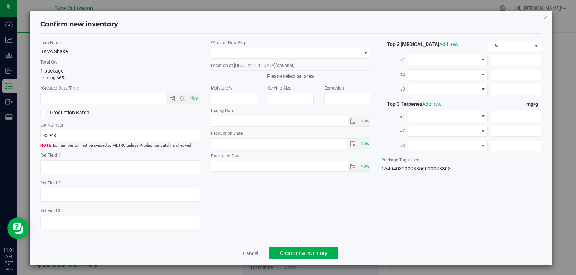
type textarea "25.8660%"
type textarea "[PERSON_NAME] Gelato"
type textarea "0.0523%"
type input "276.6155"
type input "16.0680"
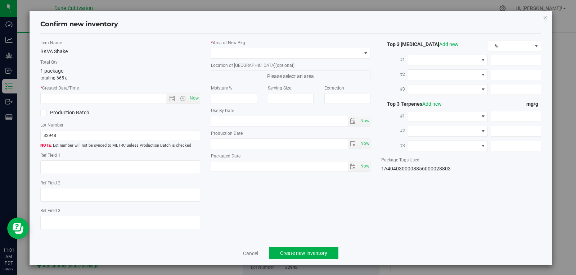
type input "6.6835"
type input "6.9530"
type input "3.6630"
type input "3.1490"
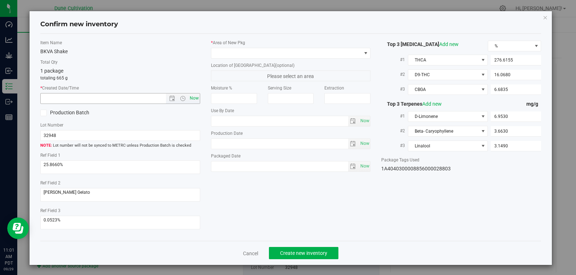
click at [192, 96] on span "Now" at bounding box center [194, 98] width 12 height 10
type input "[DATE] 11:01 AM"
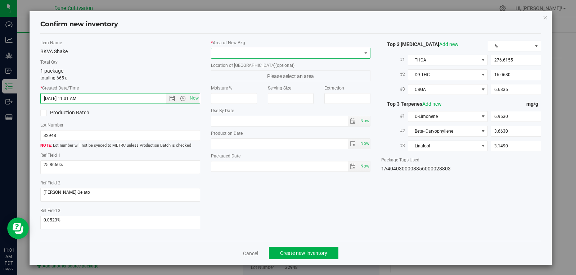
click at [224, 56] on span at bounding box center [286, 53] width 150 height 10
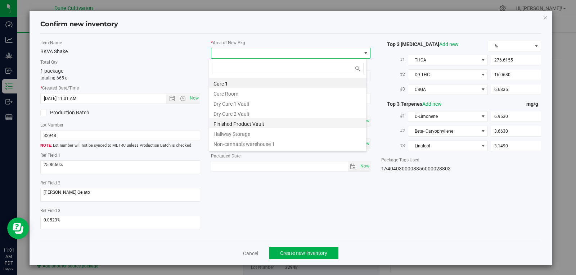
click at [254, 125] on li "Finished Product Vault" at bounding box center [287, 123] width 157 height 10
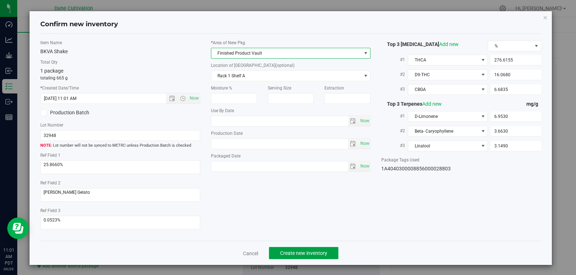
click at [297, 247] on button "Create new inventory" at bounding box center [303, 253] width 69 height 12
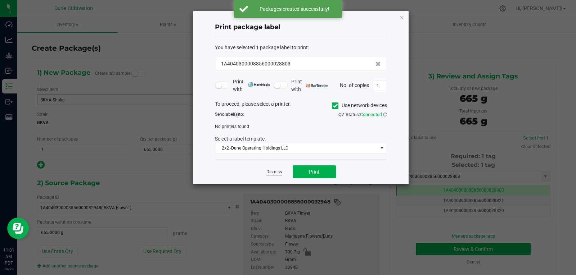
click at [278, 169] on link "Dismiss" at bounding box center [273, 172] width 15 height 6
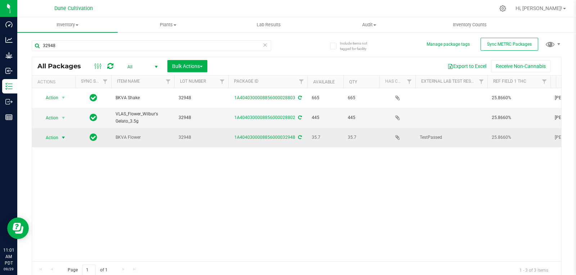
click at [59, 135] on span "select" at bounding box center [63, 138] width 9 height 10
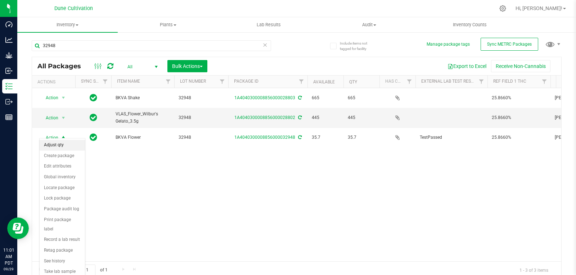
click at [57, 146] on li "Adjust qty" at bounding box center [62, 145] width 45 height 11
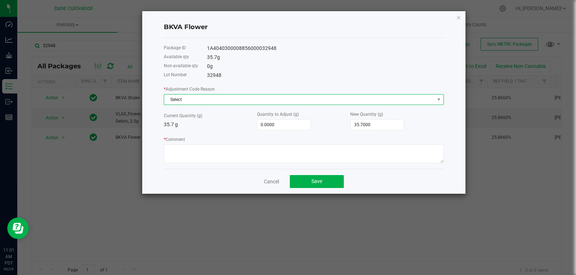
click at [207, 96] on span "Select" at bounding box center [299, 100] width 270 height 10
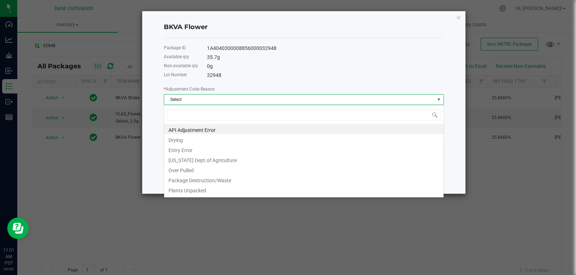
type input "w"
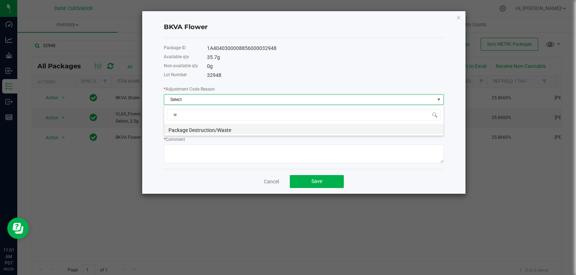
click at [187, 132] on li "Package Destruction/Waste" at bounding box center [303, 129] width 279 height 10
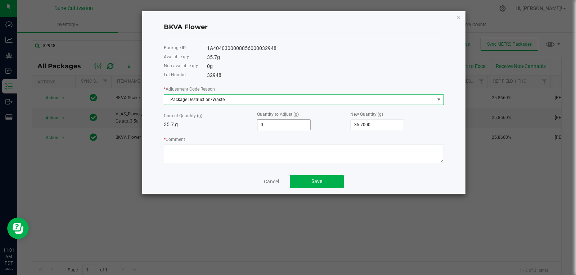
click at [299, 127] on input "0" at bounding box center [283, 125] width 53 height 10
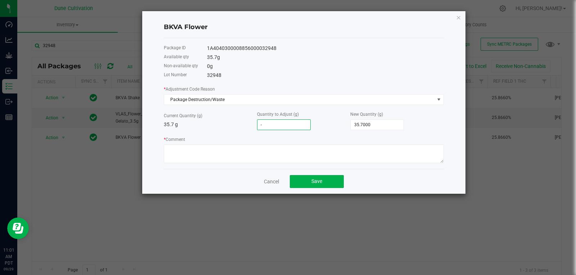
type input "-1"
type input "34.7000"
type input "-10"
type input "25.7000"
type input "-10.5"
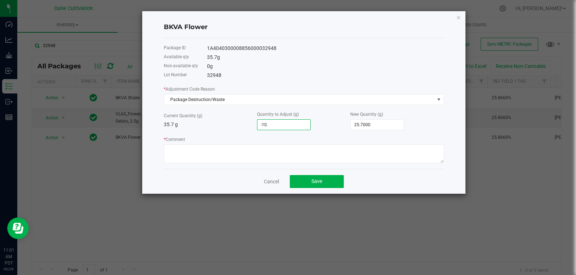
type input "25.2000"
type input "-10.545"
type input "25.1550"
type input "-10.54"
type input "25.1600"
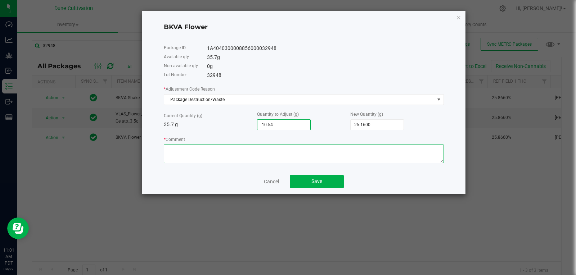
type input "-10.5400"
click at [272, 153] on textarea "* Comment" at bounding box center [304, 154] width 280 height 19
type textarea "Stem Waste"
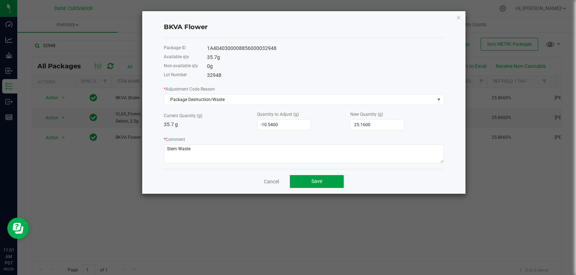
click at [304, 181] on button "Save" at bounding box center [317, 181] width 54 height 13
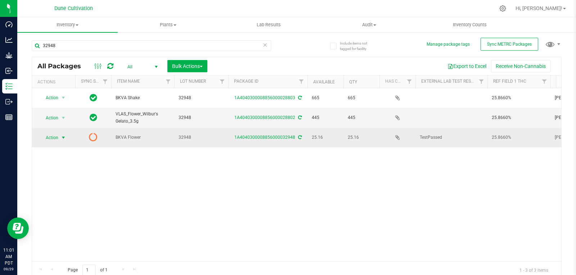
click at [64, 135] on span "select" at bounding box center [63, 138] width 6 height 6
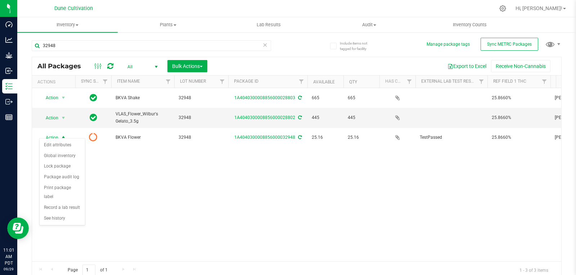
click at [151, 171] on div "Action Action Adjust qty Create package Edit attributes Global inventory Locate…" at bounding box center [296, 174] width 529 height 173
click at [113, 63] on icon at bounding box center [110, 66] width 6 height 7
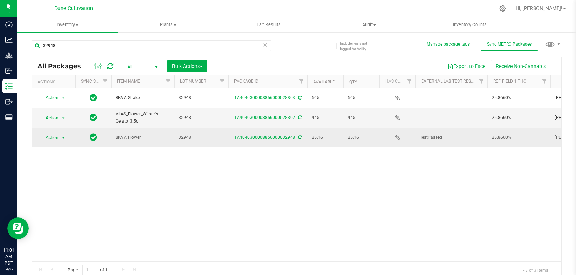
click at [55, 135] on span "Action" at bounding box center [48, 138] width 19 height 10
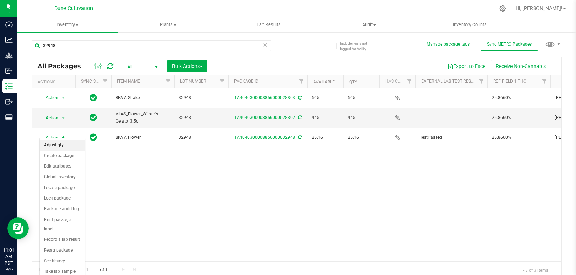
click at [61, 145] on li "Adjust qty" at bounding box center [62, 145] width 45 height 11
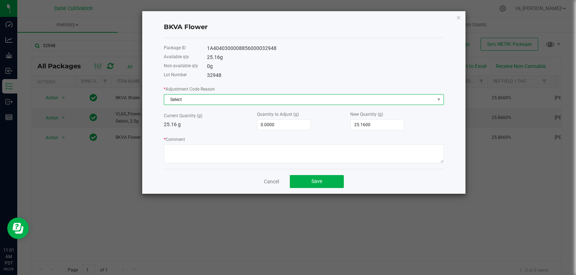
click at [176, 103] on span "Select" at bounding box center [299, 100] width 270 height 10
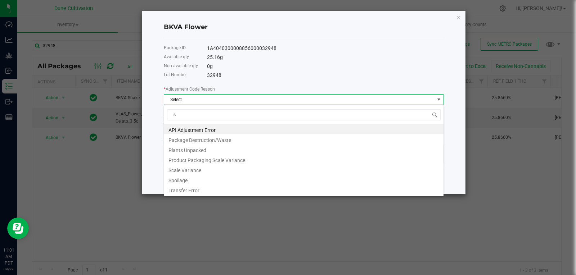
type input "sc"
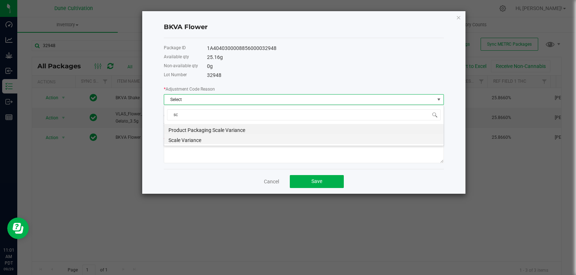
click at [176, 140] on li "Scale Variance" at bounding box center [303, 139] width 279 height 10
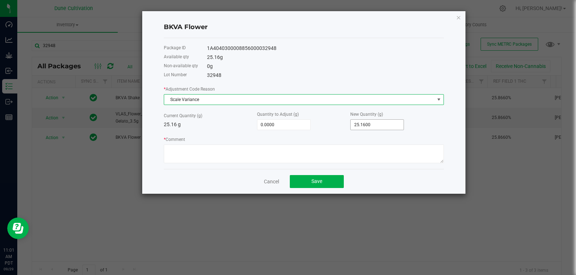
type input "25.16"
click at [364, 128] on input "25.16" at bounding box center [376, 125] width 53 height 10
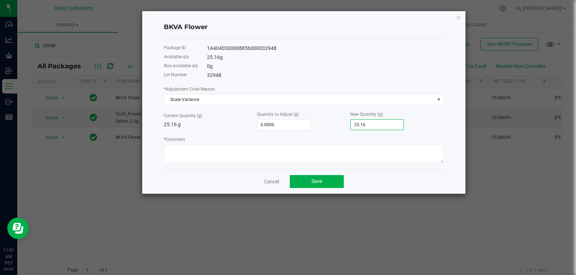
type input "-25.1600"
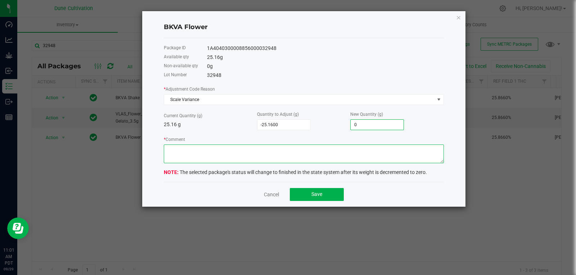
type input "0.0000"
click at [348, 153] on textarea "* Comment" at bounding box center [304, 154] width 280 height 19
type textarea "Scale Variance"
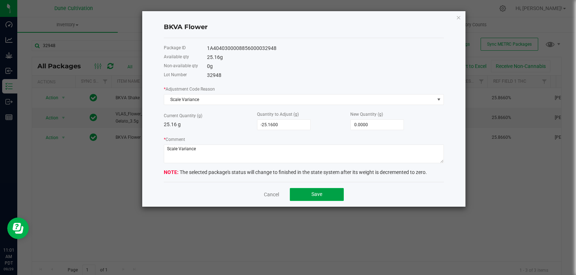
click at [318, 201] on button "Save" at bounding box center [317, 194] width 54 height 13
